Goal: Task Accomplishment & Management: Complete application form

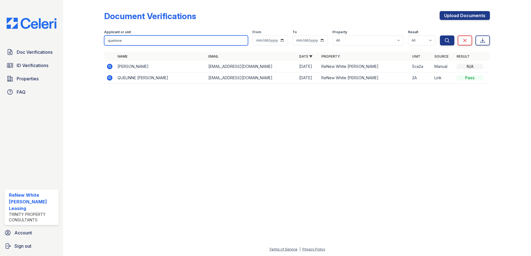
drag, startPoint x: 190, startPoint y: 39, endPoint x: 0, endPoint y: 29, distance: 190.6
click at [0, 33] on html "Doc Verifications ID Verifications Properties FAQ ReNew White Marsh Leasing Tri…" at bounding box center [265, 128] width 531 height 256
type input "[PERSON_NAME]"
click at [440, 36] on button "Search" at bounding box center [447, 41] width 14 height 10
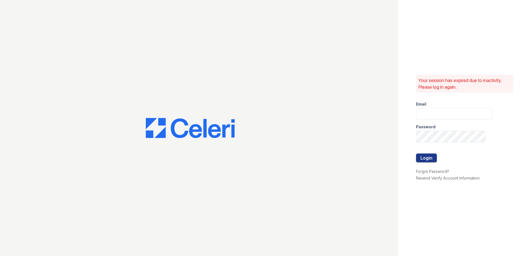
type input "[EMAIL_ADDRESS][DOMAIN_NAME]"
click at [425, 165] on form "Email renewwhitemarsh@trinity-pm.com Password Login" at bounding box center [454, 132] width 76 height 71
click at [425, 163] on div at bounding box center [454, 166] width 76 height 6
click at [425, 161] on button "Login" at bounding box center [426, 158] width 21 height 9
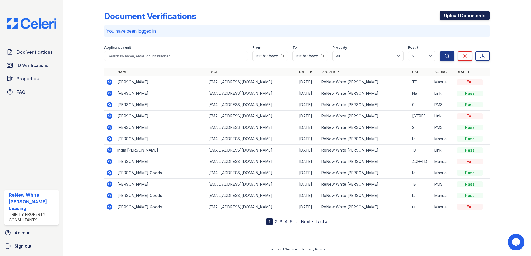
click at [452, 20] on link "Upload Documents" at bounding box center [464, 15] width 50 height 9
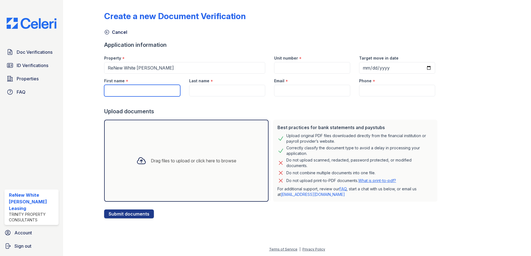
click at [126, 93] on input "First name" at bounding box center [142, 91] width 76 height 12
click at [364, 91] on input "Phone" at bounding box center [397, 91] width 76 height 12
click at [335, 88] on input "Email" at bounding box center [312, 91] width 76 height 12
paste input "[PERSON_NAME][EMAIL_ADDRESS][DOMAIN_NAME]"
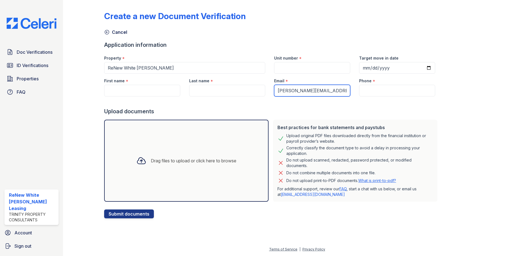
type input "[PERSON_NAME][EMAIL_ADDRESS][DOMAIN_NAME]"
click at [373, 92] on input "Phone" at bounding box center [397, 91] width 76 height 12
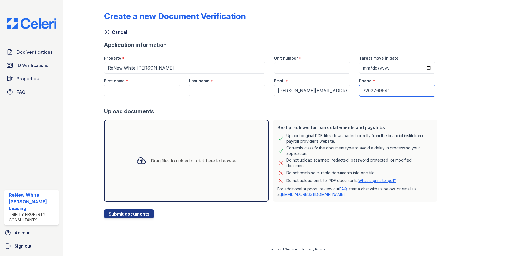
type input "7203769641"
click at [308, 61] on div "Unit number *" at bounding box center [312, 56] width 76 height 11
click at [307, 69] on input "Unit number" at bounding box center [312, 68] width 76 height 12
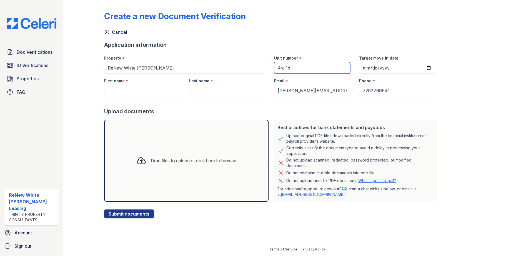
type input "4rc 1d"
click at [256, 90] on input "Last name" at bounding box center [227, 91] width 76 height 12
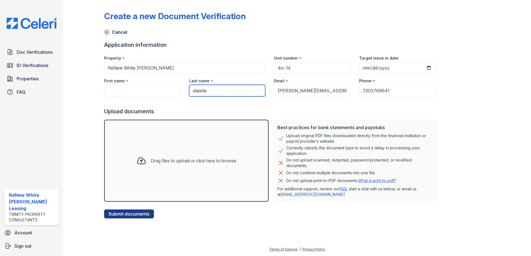
type input "okpete"
click at [164, 91] on input "First name" at bounding box center [142, 91] width 76 height 12
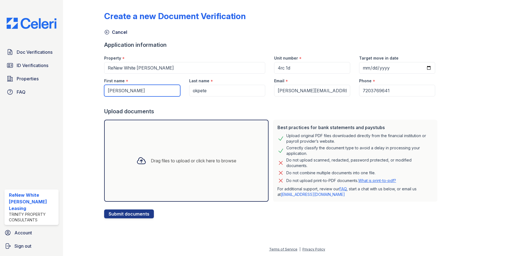
type input "[PERSON_NAME]"
click at [160, 180] on div "Drag files to upload or click here to browse" at bounding box center [186, 161] width 164 height 82
click at [170, 192] on div "Drag files to upload or click here to browse" at bounding box center [186, 161] width 164 height 82
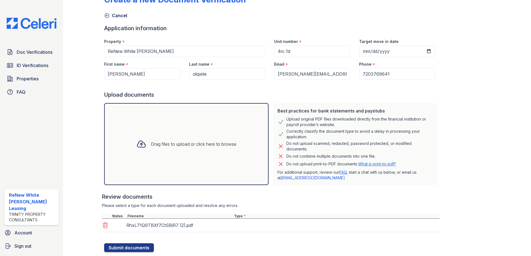
scroll to position [32, 0]
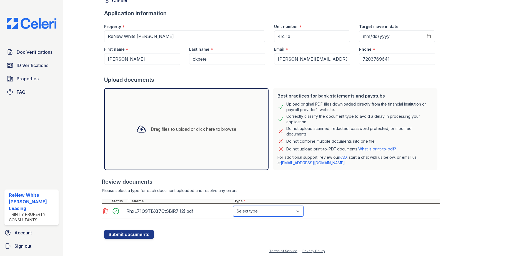
click at [267, 215] on select "Select type Paystub Bank Statement Offer Letter Tax Documents Benefit Award Let…" at bounding box center [268, 211] width 70 height 11
select select "paystub"
click at [233, 206] on select "Select type Paystub Bank Statement Offer Letter Tax Documents Benefit Award Let…" at bounding box center [268, 211] width 70 height 11
click at [231, 138] on div "Drag files to upload or click here to browse" at bounding box center [186, 129] width 109 height 19
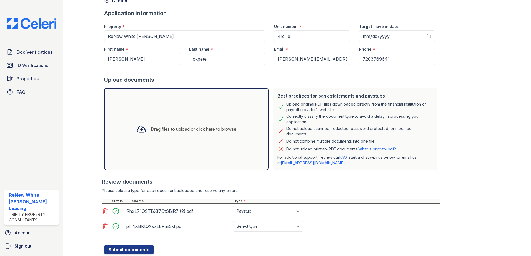
click at [212, 140] on div "Drag files to upload or click here to browse" at bounding box center [186, 129] width 164 height 82
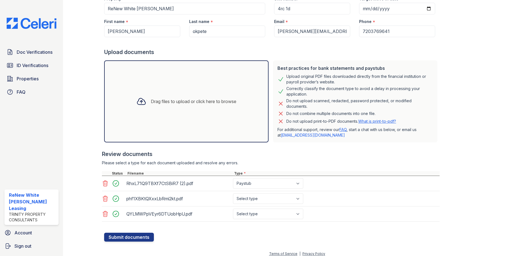
click at [233, 120] on div "Drag files to upload or click here to browse" at bounding box center [186, 102] width 164 height 82
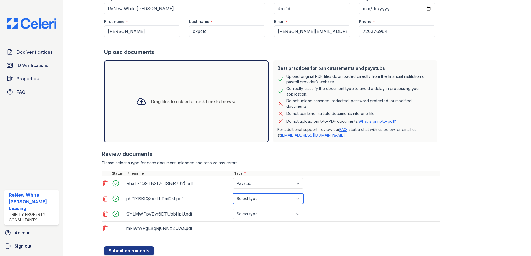
click at [251, 200] on select "Select type Paystub Bank Statement Offer Letter Tax Documents Benefit Award Let…" at bounding box center [268, 199] width 70 height 11
select select "paystub"
click at [233, 194] on select "Select type Paystub Bank Statement Offer Letter Tax Documents Benefit Award Let…" at bounding box center [268, 199] width 70 height 11
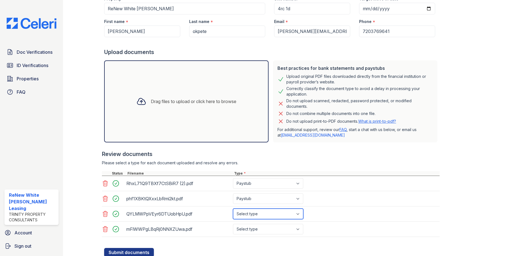
click at [260, 213] on select "Select type Paystub Bank Statement Offer Letter Tax Documents Benefit Award Let…" at bounding box center [268, 214] width 70 height 11
select select "paystub"
click at [233, 209] on select "Select type Paystub Bank Statement Offer Letter Tax Documents Benefit Award Let…" at bounding box center [268, 214] width 70 height 11
click at [251, 231] on select "Select type Paystub Bank Statement Offer Letter Tax Documents Benefit Award Let…" at bounding box center [268, 229] width 70 height 11
select select "bank_statement"
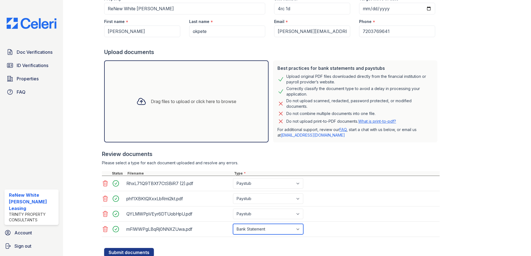
click at [233, 224] on select "Select type Paystub Bank Statement Offer Letter Tax Documents Benefit Award Let…" at bounding box center [268, 229] width 70 height 11
click at [222, 139] on div "Drag files to upload or click here to browse" at bounding box center [186, 102] width 164 height 82
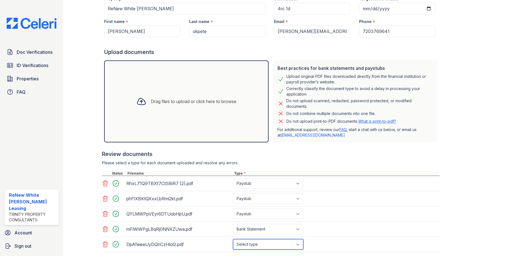
click at [279, 245] on select "Select type Paystub Bank Statement Offer Letter Tax Documents Benefit Award Let…" at bounding box center [268, 245] width 70 height 11
select select "bank_statement"
click at [233, 240] on select "Select type Paystub Bank Statement Offer Letter Tax Documents Benefit Award Let…" at bounding box center [268, 245] width 70 height 11
click at [231, 121] on div "Drag files to upload or click here to browse" at bounding box center [186, 102] width 164 height 82
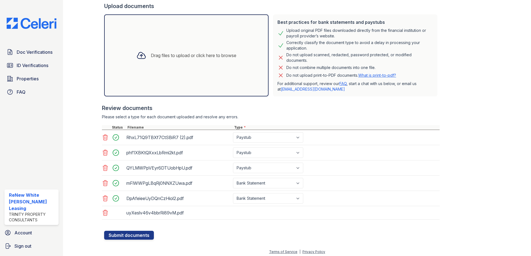
scroll to position [108, 0]
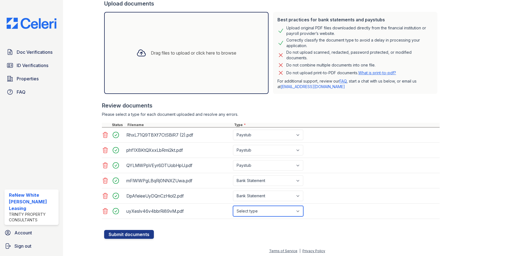
click at [258, 214] on select "Select type Paystub Bank Statement Offer Letter Tax Documents Benefit Award Let…" at bounding box center [268, 211] width 70 height 11
select select "bank_statement"
click at [233, 206] on select "Select type Paystub Bank Statement Offer Letter Tax Documents Benefit Award Let…" at bounding box center [268, 211] width 70 height 11
click at [256, 211] on select "Select type Paystub Bank Statement Offer Letter Tax Documents Benefit Award Let…" at bounding box center [268, 211] width 70 height 11
click at [207, 58] on div "Drag files to upload or click here to browse" at bounding box center [186, 53] width 109 height 19
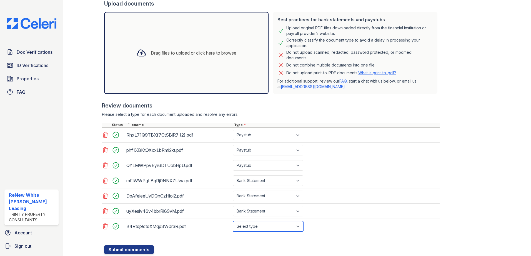
click at [258, 224] on select "Select type Paystub Bank Statement Offer Letter Tax Documents Benefit Award Let…" at bounding box center [268, 227] width 70 height 11
select select "paystub"
click at [233, 222] on select "Select type Paystub Bank Statement Offer Letter Tax Documents Benefit Award Let…" at bounding box center [268, 227] width 70 height 11
click at [142, 252] on button "Submit documents" at bounding box center [129, 250] width 50 height 9
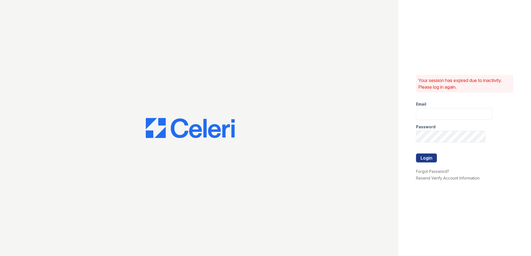
type input "[EMAIL_ADDRESS][DOMAIN_NAME]"
click at [420, 157] on button "Login" at bounding box center [426, 158] width 21 height 9
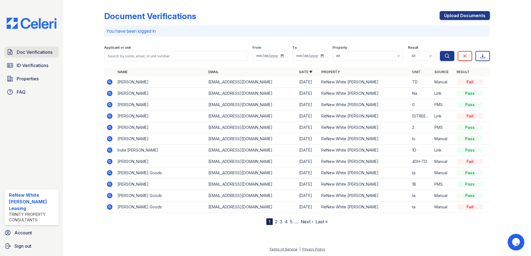
click at [32, 56] on link "Doc Verifications" at bounding box center [31, 52] width 54 height 11
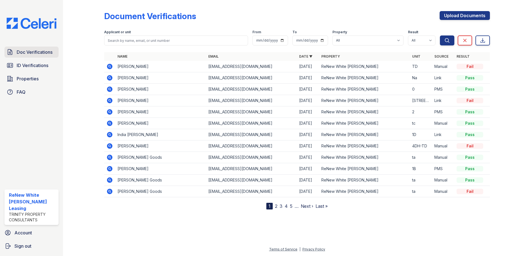
click at [32, 57] on link "Doc Verifications" at bounding box center [31, 52] width 54 height 11
click at [471, 17] on link "Upload Documents" at bounding box center [464, 15] width 50 height 9
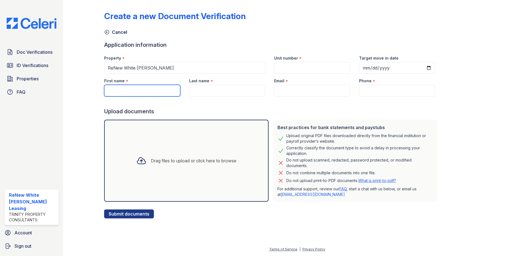
drag, startPoint x: 134, startPoint y: 85, endPoint x: 134, endPoint y: 92, distance: 6.9
click at [134, 92] on input "First name" at bounding box center [142, 91] width 76 height 12
type input "[PERSON_NAME]"
type input "4rc 1d"
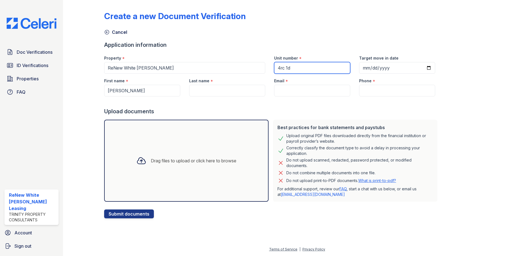
type input "okpete"
type input "[PERSON_NAME][EMAIL_ADDRESS][DOMAIN_NAME]"
type input "7203769641"
click at [144, 153] on div "Drag files to upload or click here to browse" at bounding box center [186, 161] width 109 height 19
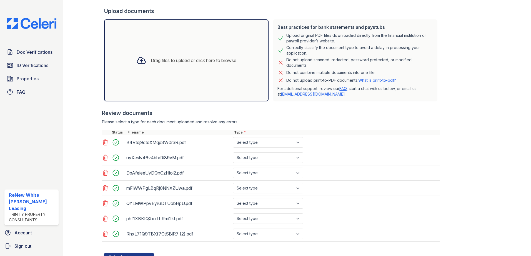
scroll to position [111, 0]
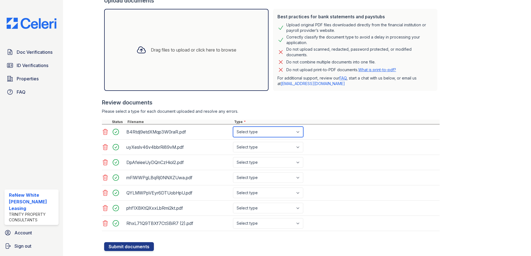
click at [275, 135] on select "Select type Paystub Bank Statement Offer Letter Tax Documents Benefit Award Let…" at bounding box center [268, 132] width 70 height 11
select select "bank_statement"
click at [233, 127] on select "Select type Paystub Bank Statement Offer Letter Tax Documents Benefit Award Let…" at bounding box center [268, 132] width 70 height 11
click at [256, 147] on select "Select type Paystub Bank Statement Offer Letter Tax Documents Benefit Award Let…" at bounding box center [268, 147] width 70 height 11
select select "bank_statement"
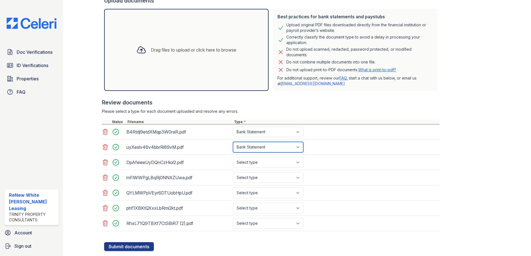
click at [233, 142] on select "Select type Paystub Bank Statement Offer Letter Tax Documents Benefit Award Let…" at bounding box center [268, 147] width 70 height 11
click at [254, 160] on select "Select type Paystub Bank Statement Offer Letter Tax Documents Benefit Award Let…" at bounding box center [268, 162] width 70 height 11
select select "bank_statement"
click at [233, 157] on select "Select type Paystub Bank Statement Offer Letter Tax Documents Benefit Award Let…" at bounding box center [268, 162] width 70 height 11
click at [251, 182] on select "Select type Paystub Bank Statement Offer Letter Tax Documents Benefit Award Let…" at bounding box center [268, 178] width 70 height 11
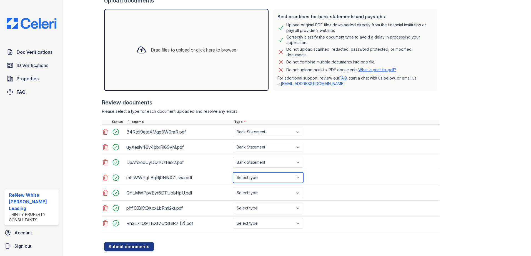
select select "bank_statement"
click at [233, 173] on select "Select type Paystub Bank Statement Offer Letter Tax Documents Benefit Award Let…" at bounding box center [268, 178] width 70 height 11
click at [255, 187] on div "QYLMWPpVEyr6DTUobHpU.pdf Select type Paystub Bank Statement Offer Letter Tax Do…" at bounding box center [271, 193] width 338 height 15
click at [254, 193] on select "Select type Paystub Bank Statement Offer Letter Tax Documents Benefit Award Let…" at bounding box center [268, 193] width 70 height 11
select select "bank_statement"
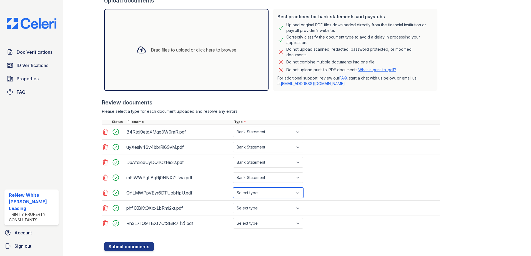
click at [233, 188] on select "Select type Paystub Bank Statement Offer Letter Tax Documents Benefit Award Let…" at bounding box center [268, 193] width 70 height 11
click at [251, 205] on select "Select type Paystub Bank Statement Offer Letter Tax Documents Benefit Award Let…" at bounding box center [268, 208] width 70 height 11
select select "bank_statement"
click at [233, 203] on select "Select type Paystub Bank Statement Offer Letter Tax Documents Benefit Award Let…" at bounding box center [268, 208] width 70 height 11
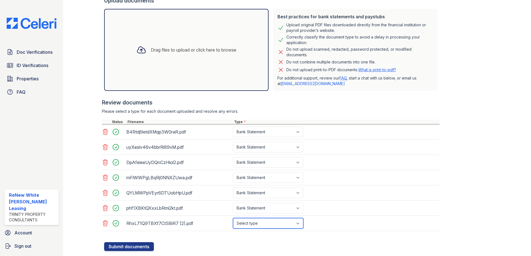
click at [254, 226] on select "Select type Paystub Bank Statement Offer Letter Tax Documents Benefit Award Let…" at bounding box center [268, 223] width 70 height 11
select select "bank_statement"
click at [233, 218] on select "Select type Paystub Bank Statement Offer Letter Tax Documents Benefit Award Let…" at bounding box center [268, 223] width 70 height 11
click at [123, 250] on button "Submit documents" at bounding box center [129, 247] width 50 height 9
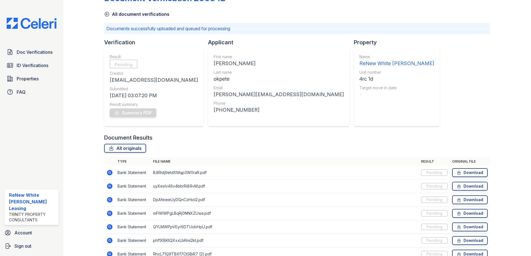
scroll to position [47, 0]
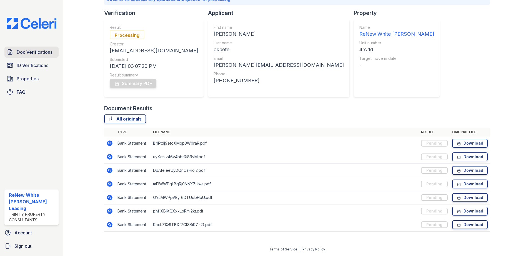
click at [38, 50] on span "Doc Verifications" at bounding box center [35, 52] width 36 height 7
